Goal: Information Seeking & Learning: Learn about a topic

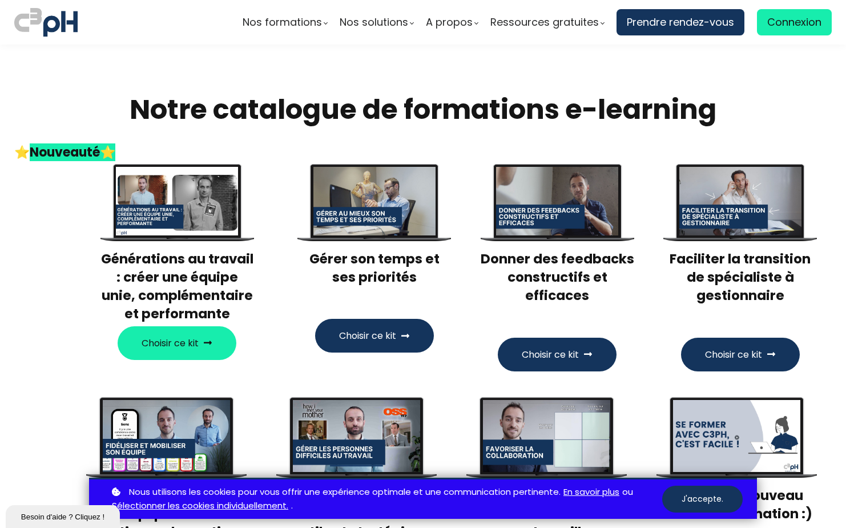
scroll to position [2056, 0]
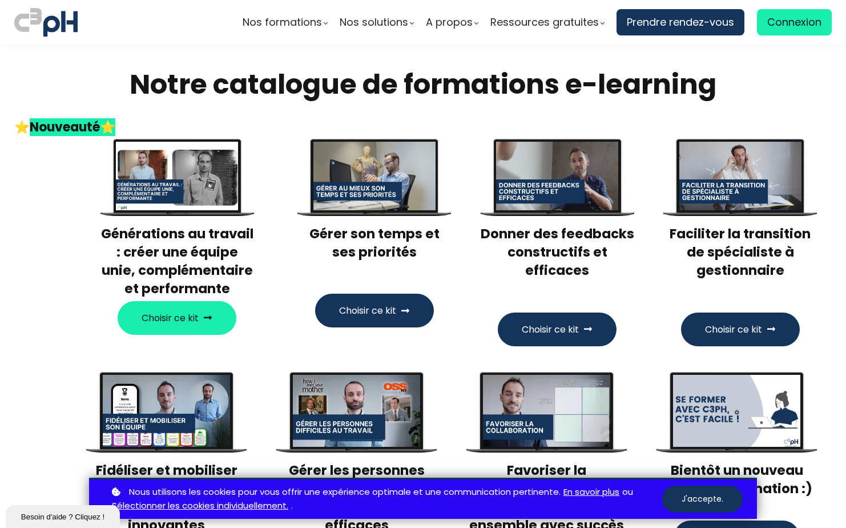
click at [184, 311] on span "Choisir ce kit" at bounding box center [170, 318] width 57 height 14
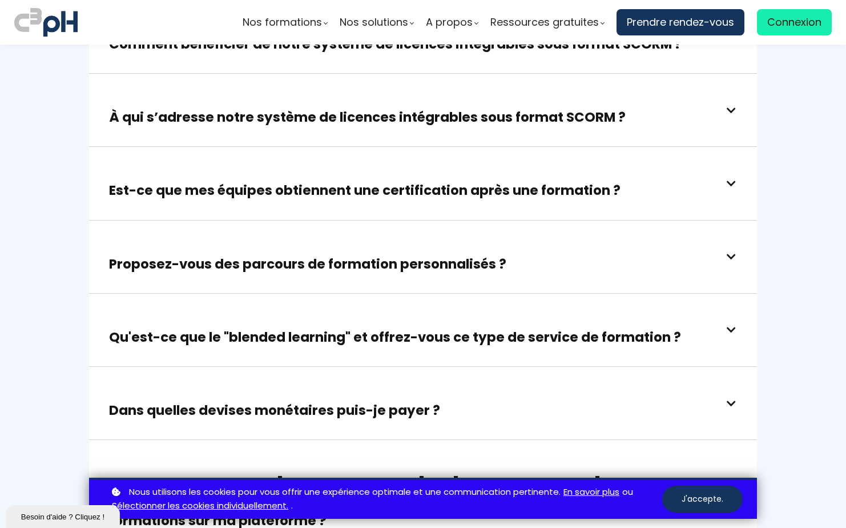
scroll to position [3193, 0]
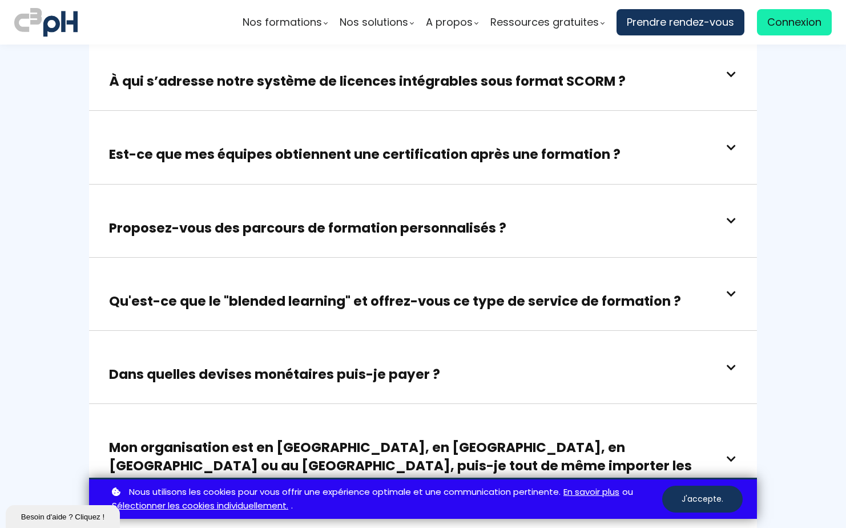
click at [545, 351] on div "Dans quelles devises monétaires puis-je payer ?" at bounding box center [423, 367] width 628 height 33
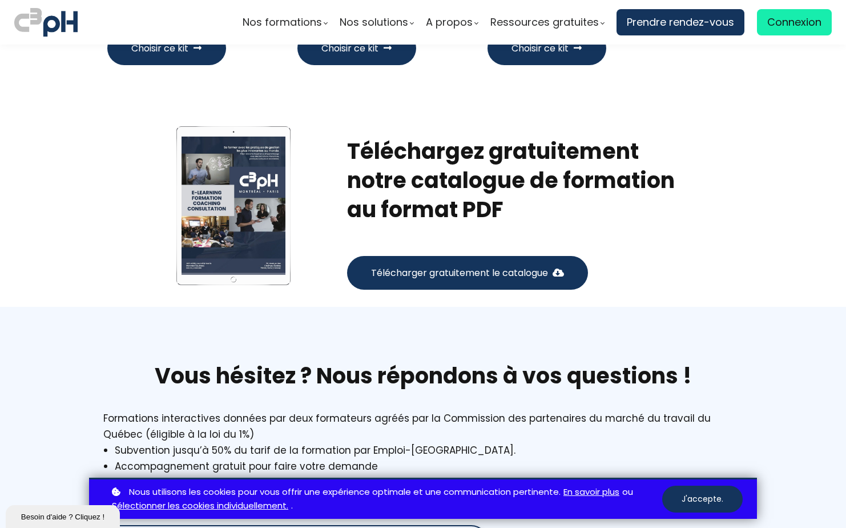
scroll to position [2450, 0]
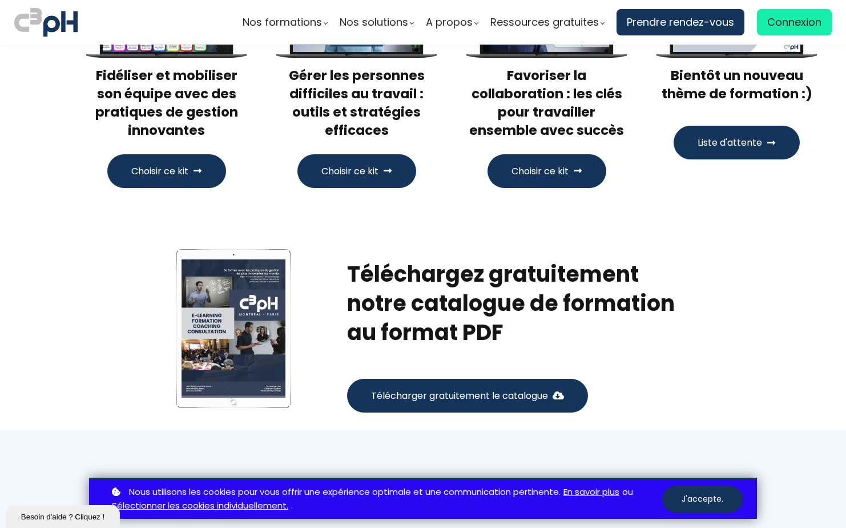
click at [483, 379] on button "Télécharger gratuitement le catalogue" at bounding box center [467, 396] width 241 height 34
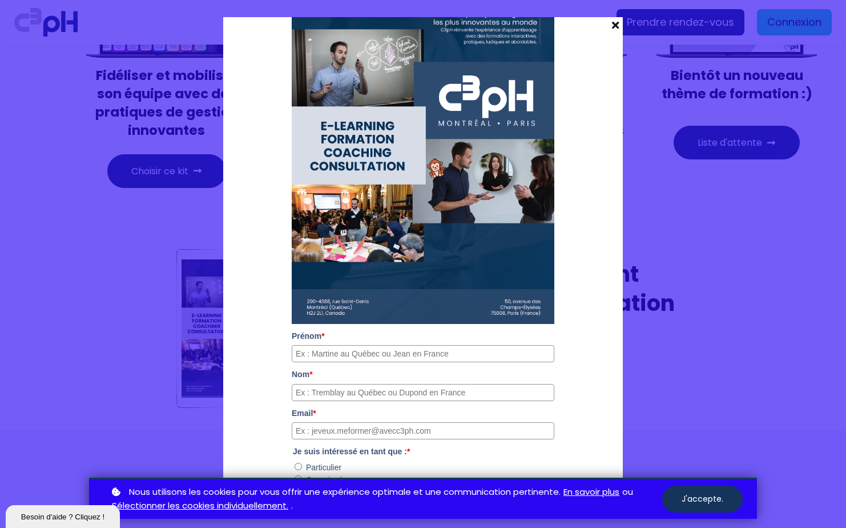
scroll to position [66, 0]
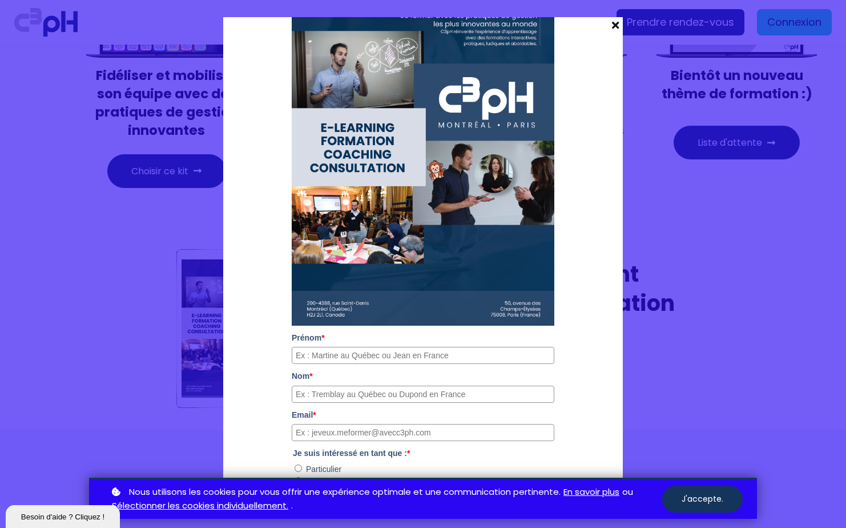
click at [609, 27] on span at bounding box center [615, 25] width 15 height 16
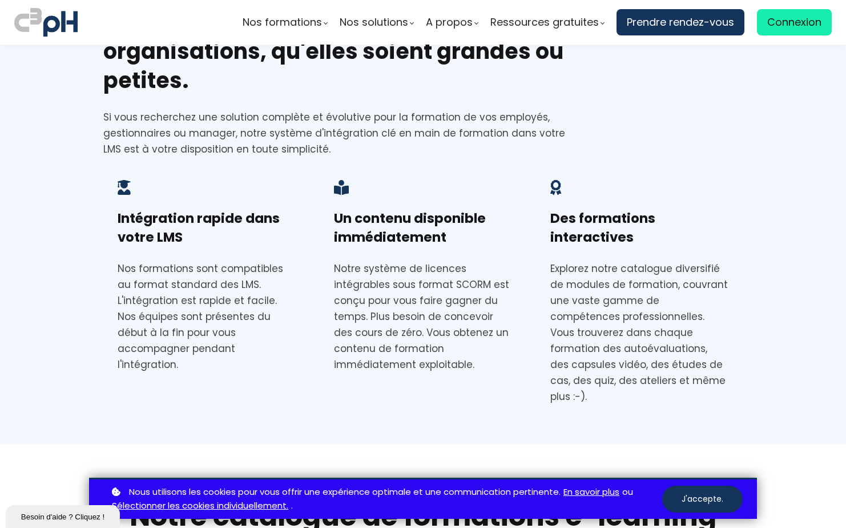
scroll to position [1537, 0]
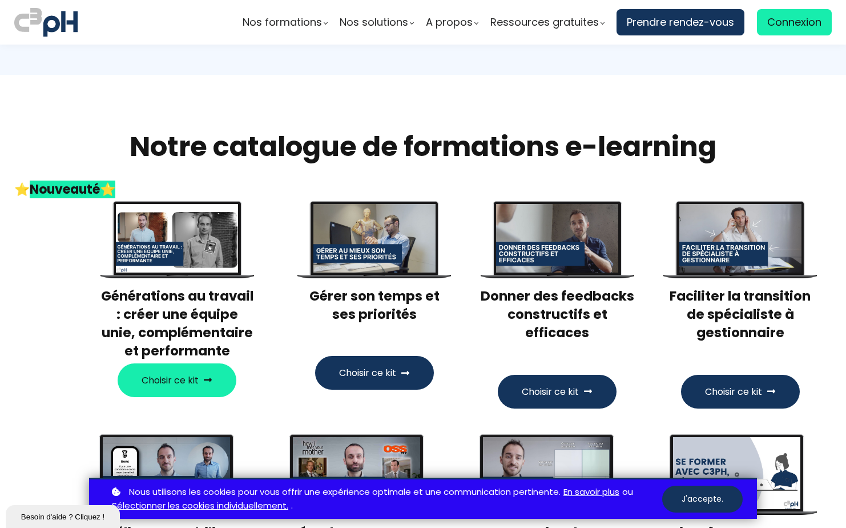
click at [377, 356] on button "Choisir ce kit" at bounding box center [374, 373] width 119 height 34
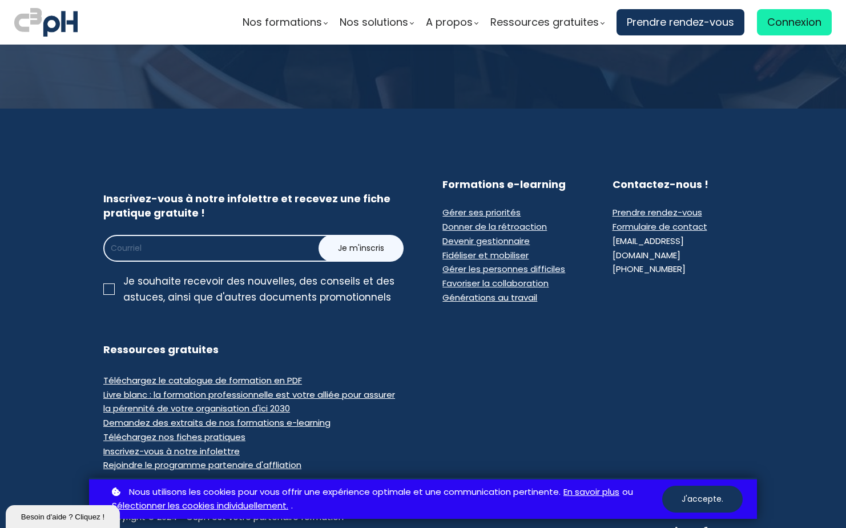
scroll to position [4477, 0]
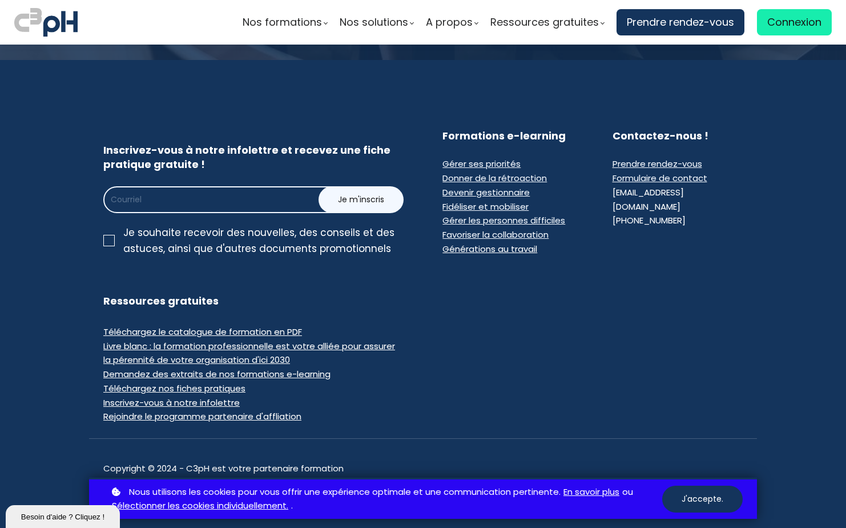
click at [246, 326] on span "Téléchargez le catalogue de formation en PDF" at bounding box center [202, 332] width 199 height 12
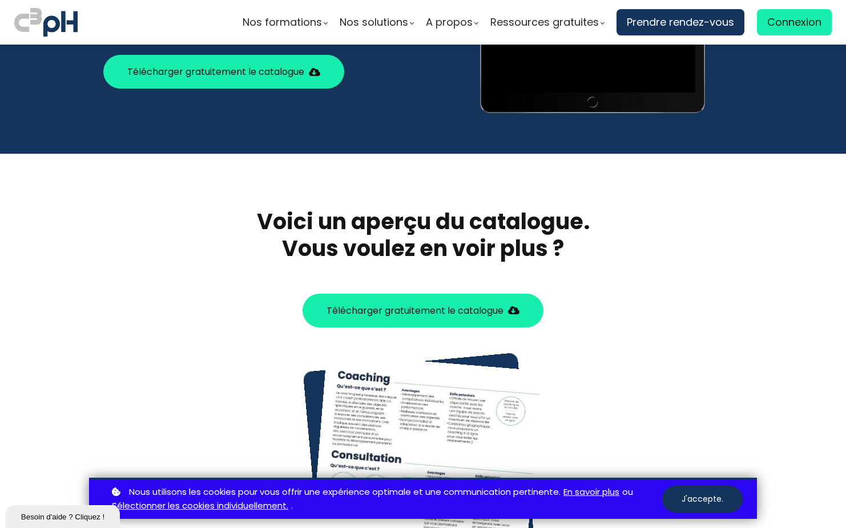
scroll to position [273, 0]
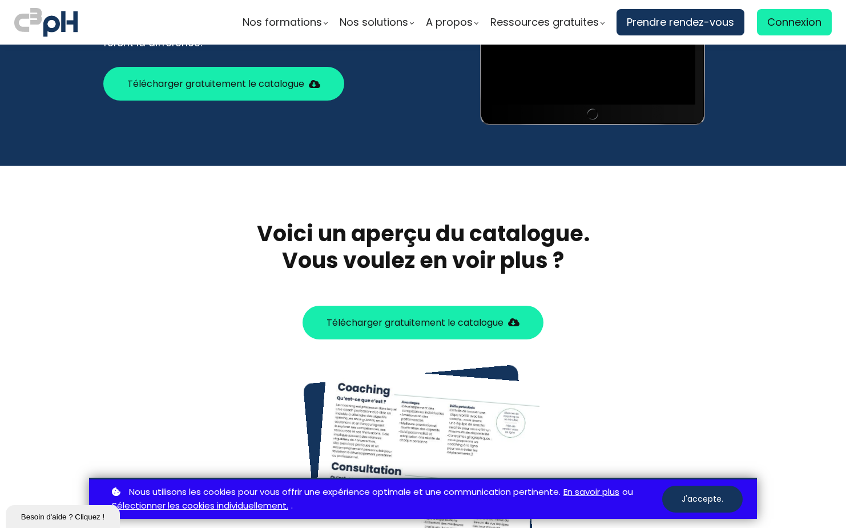
click at [512, 323] on span at bounding box center [513, 322] width 11 height 9
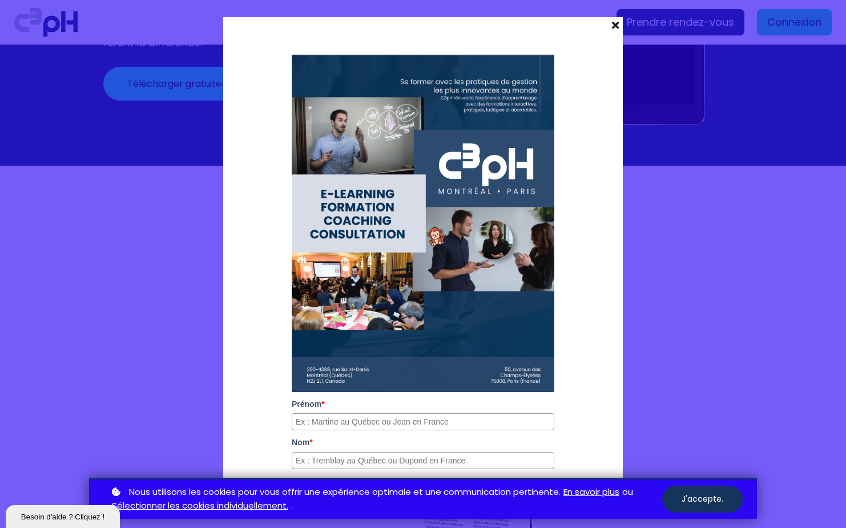
click at [608, 25] on span at bounding box center [615, 25] width 15 height 16
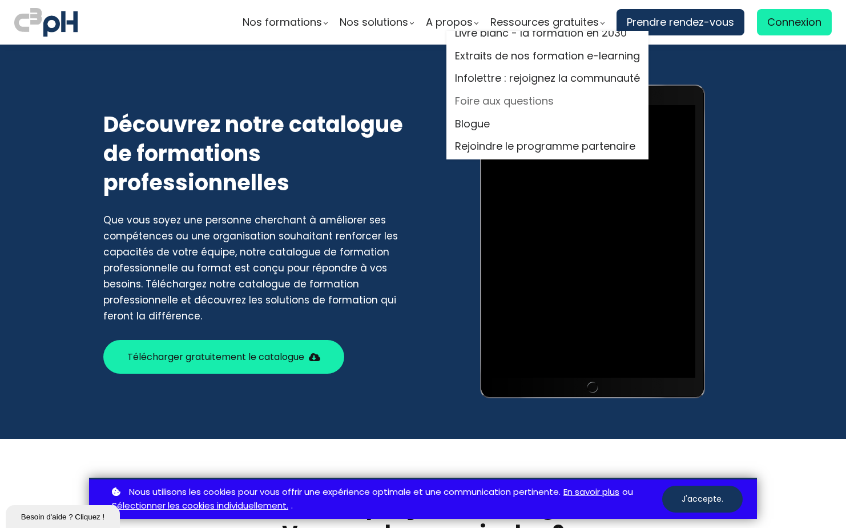
scroll to position [19, 0]
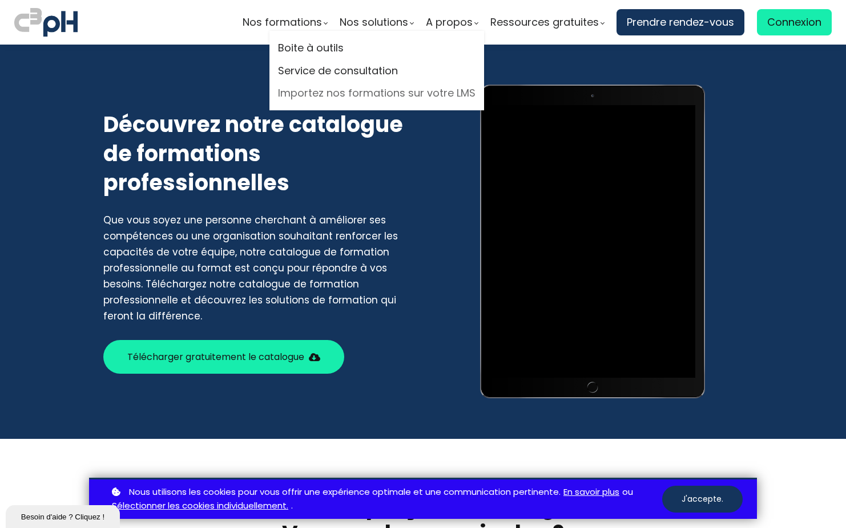
click at [348, 94] on link "Importez nos formations sur votre LMS" at bounding box center [377, 93] width 198 height 17
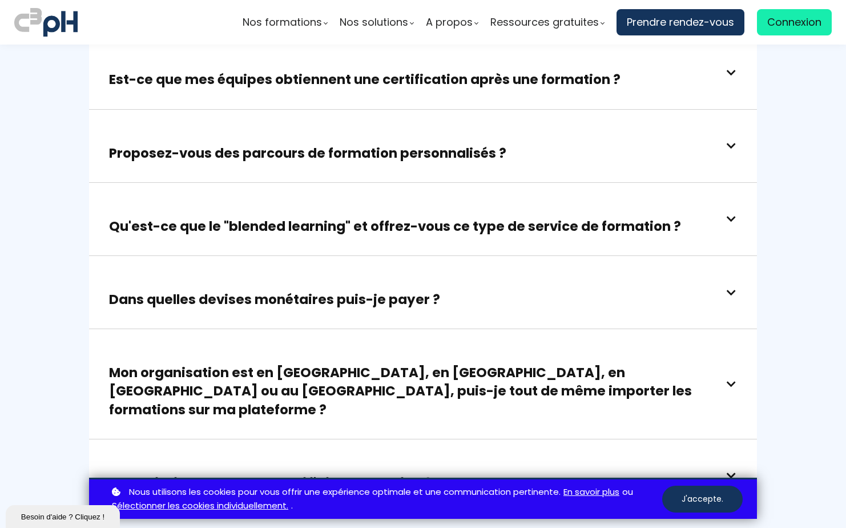
scroll to position [3084, 0]
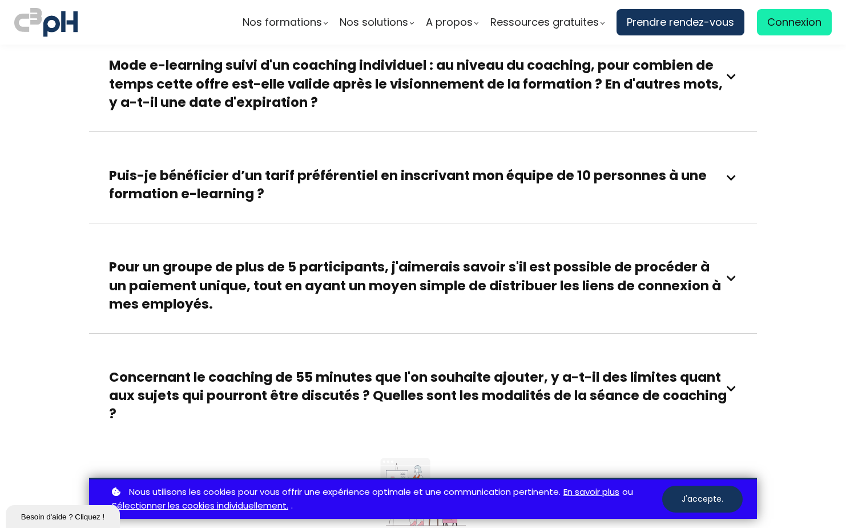
scroll to position [799, 0]
